Goal: Information Seeking & Learning: Learn about a topic

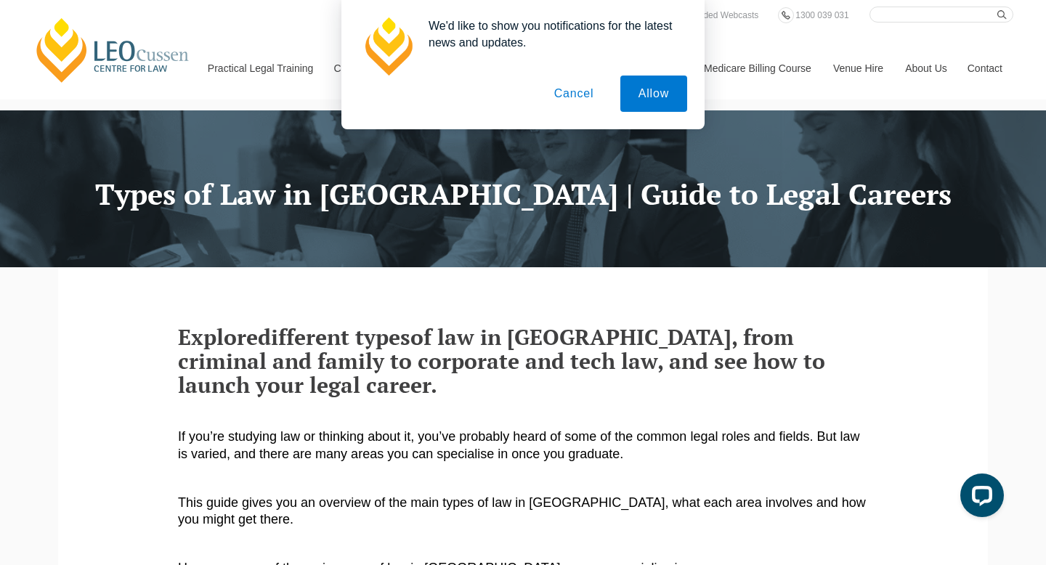
click at [566, 99] on button "Cancel" at bounding box center [574, 94] width 76 height 36
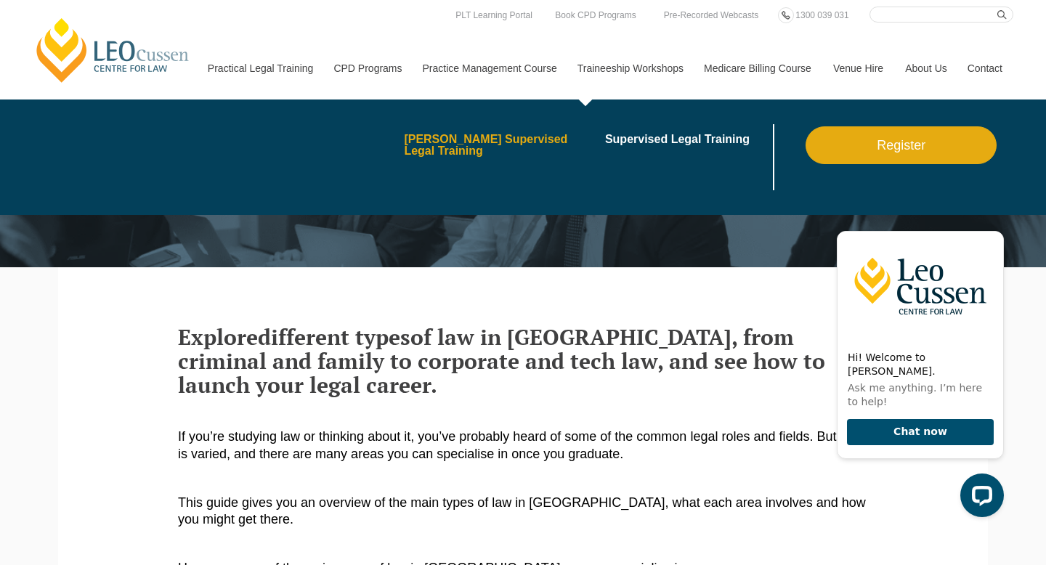
click at [541, 143] on link "[PERSON_NAME] Supervised Legal Training" at bounding box center [499, 145] width 191 height 23
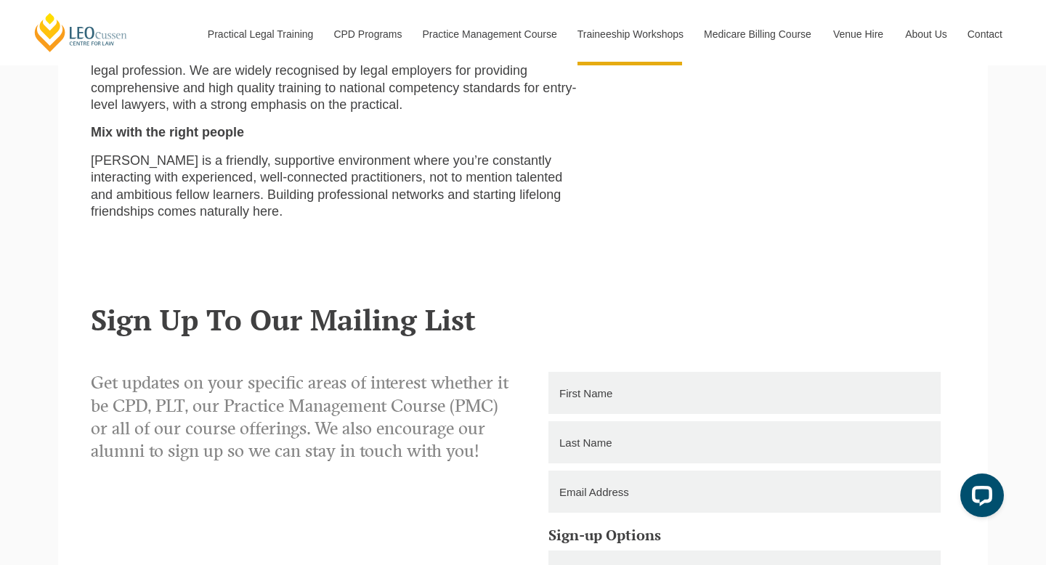
scroll to position [822, 0]
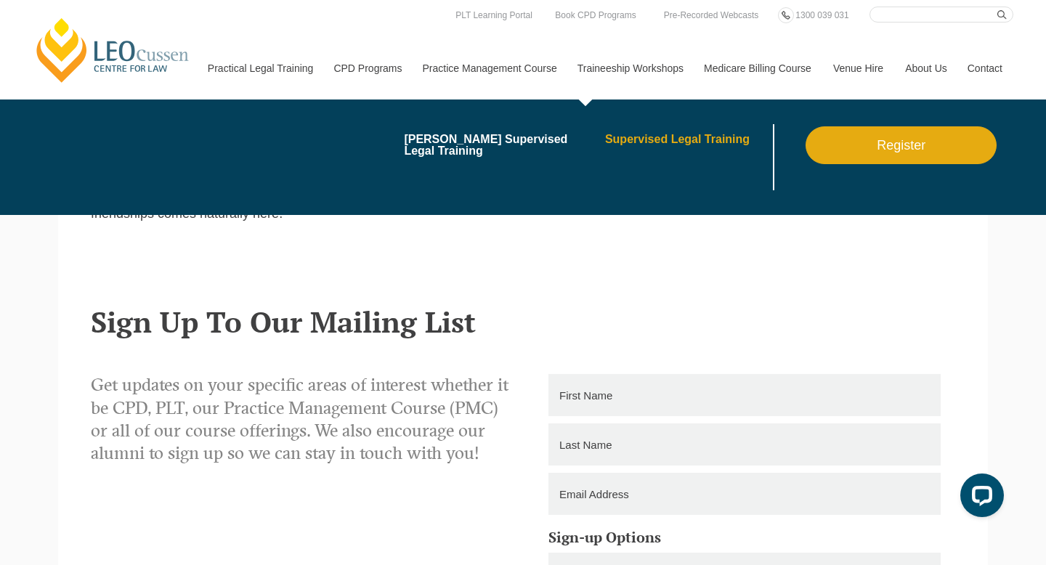
click at [640, 134] on link "Supervised Legal Training" at bounding box center [687, 140] width 165 height 12
